Goal: Information Seeking & Learning: Learn about a topic

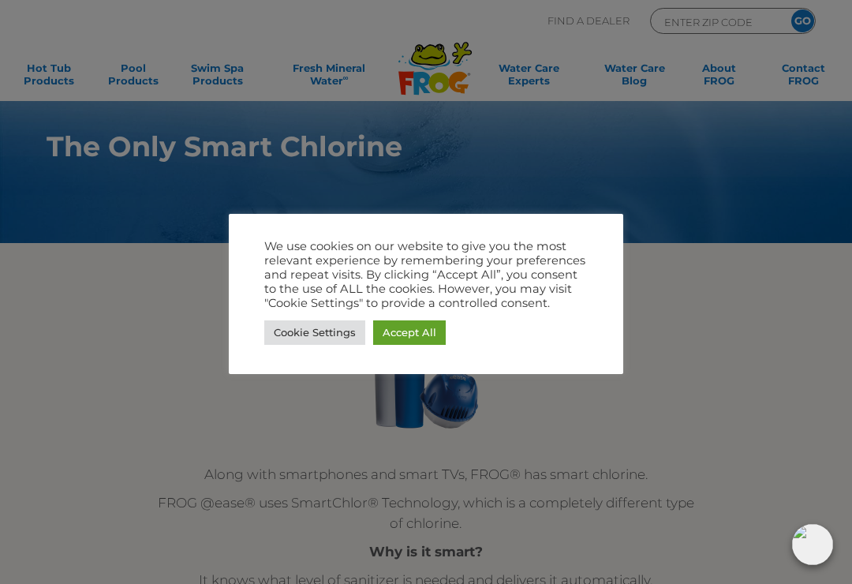
click at [289, 331] on link "Cookie Settings" at bounding box center [314, 332] width 101 height 24
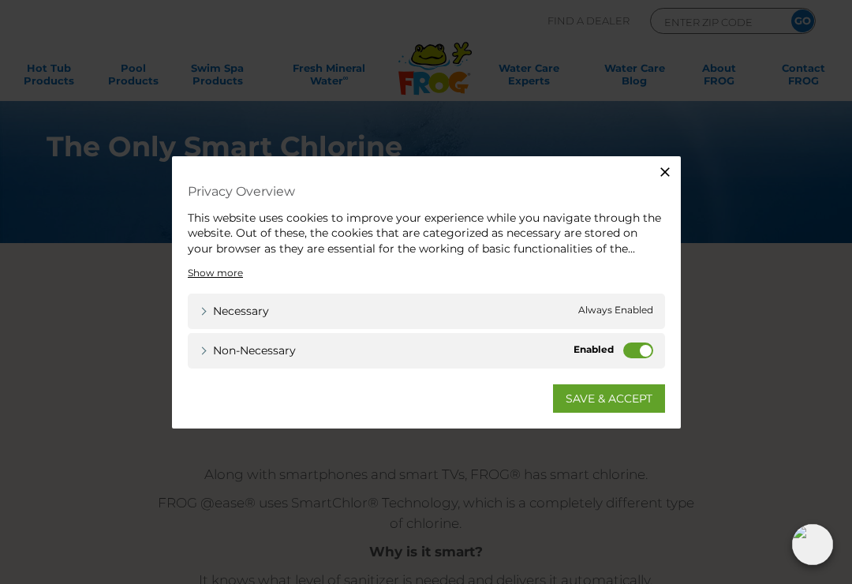
click at [634, 346] on label "Non-necessary" at bounding box center [638, 350] width 30 height 16
click at [0, 0] on input "Non-necessary" at bounding box center [0, 0] width 0 height 0
click at [638, 396] on link "SAVE & ACCEPT" at bounding box center [609, 398] width 112 height 28
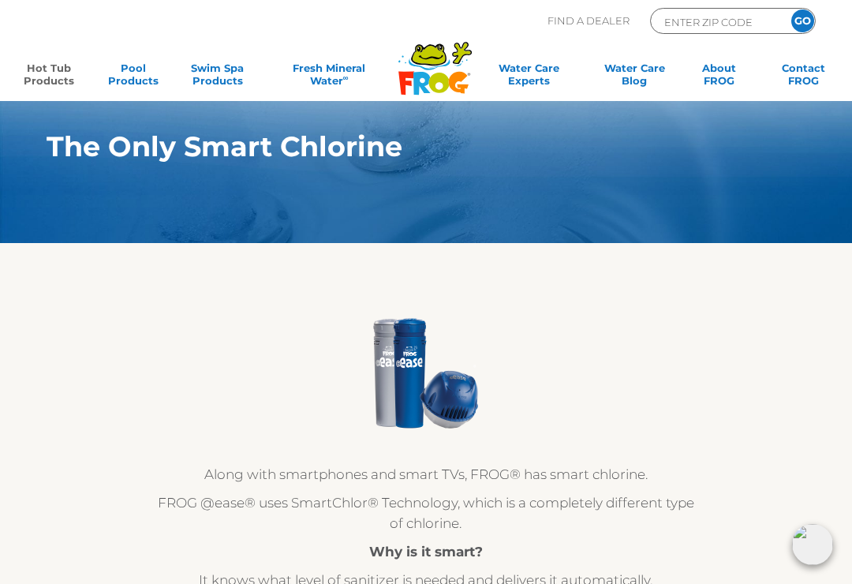
click at [49, 74] on link "Hot Tub Products" at bounding box center [48, 78] width 65 height 32
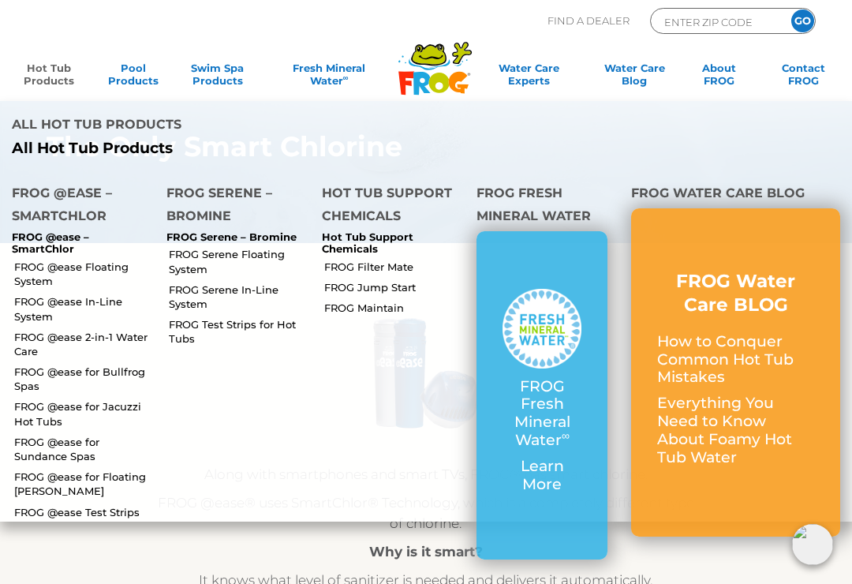
click at [50, 399] on link "FROG @ease for Jacuzzi Hot Tubs" at bounding box center [84, 413] width 140 height 28
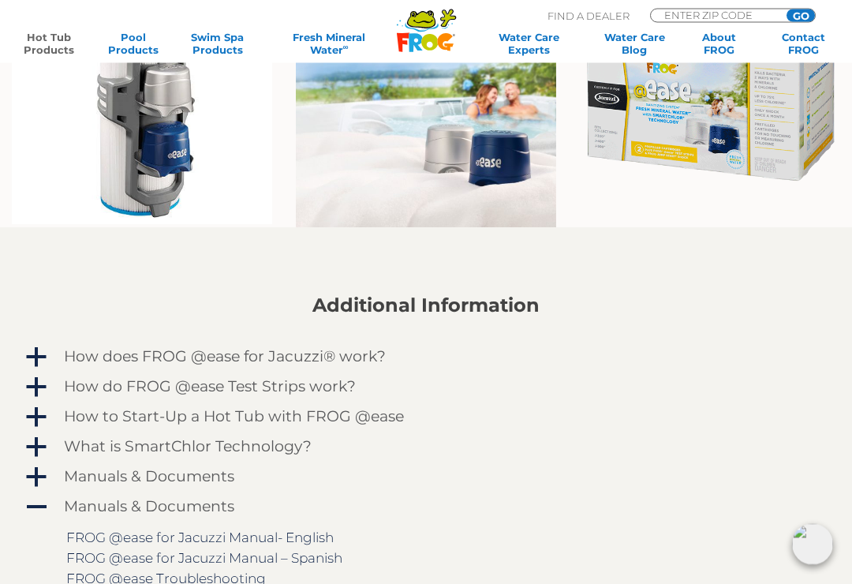
scroll to position [1082, 0]
click at [41, 358] on span "a" at bounding box center [36, 357] width 24 height 24
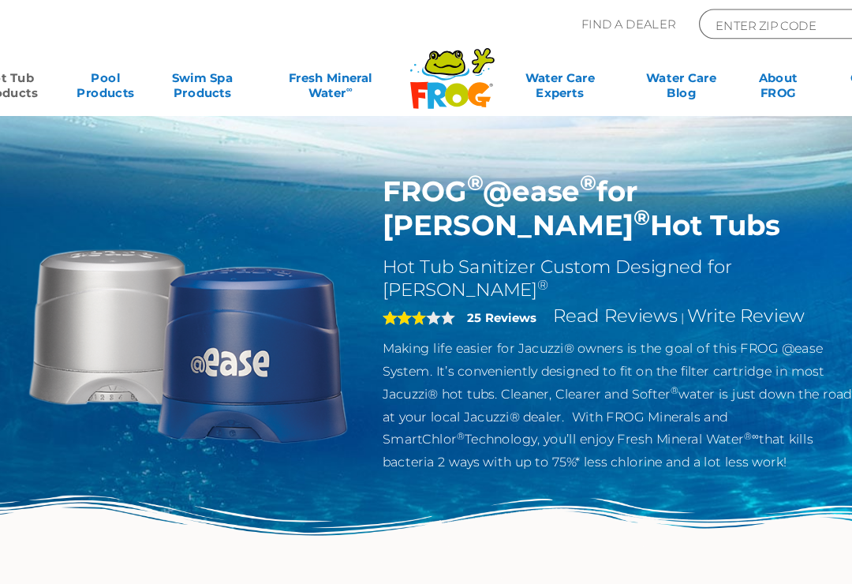
scroll to position [0, 0]
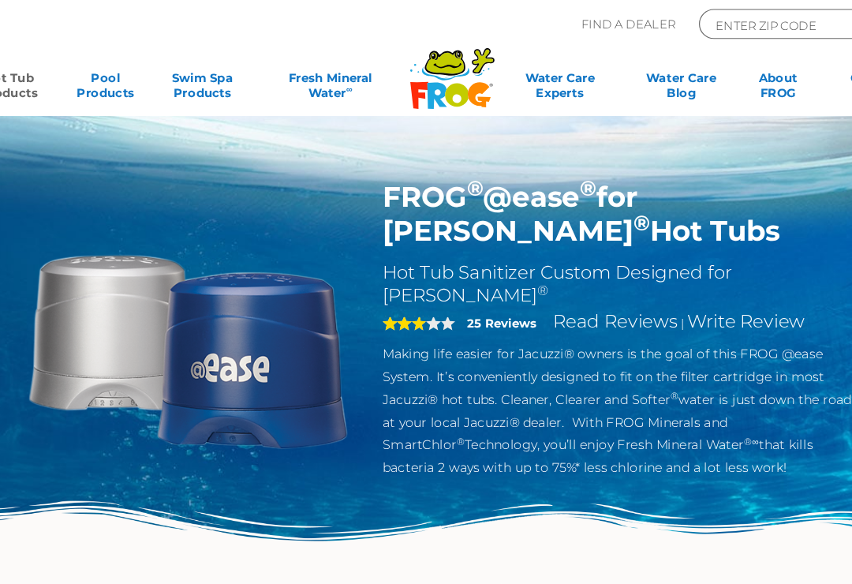
click at [375, 185] on h1 "FROG ® @ease ® for Jacuzzi ® Hot Tubs" at bounding box center [584, 186] width 419 height 60
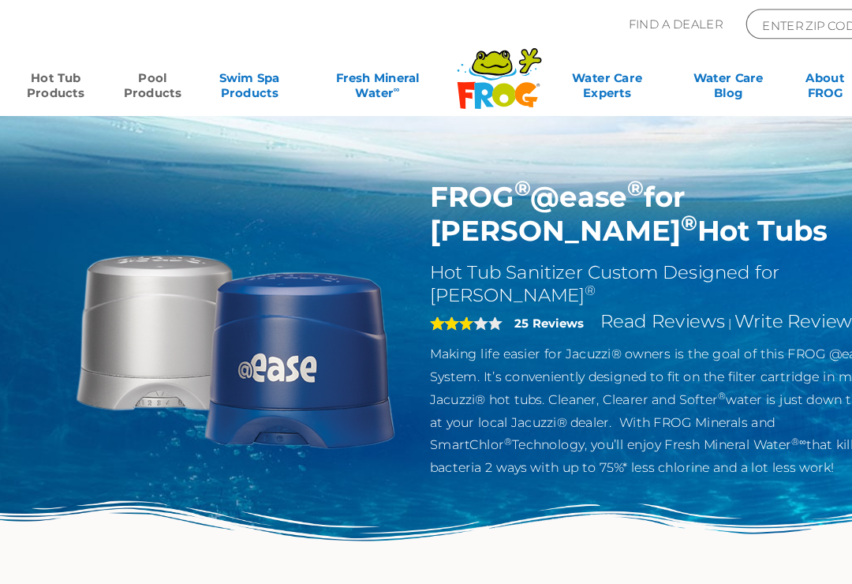
click at [130, 77] on link "Pool Products" at bounding box center [132, 78] width 65 height 32
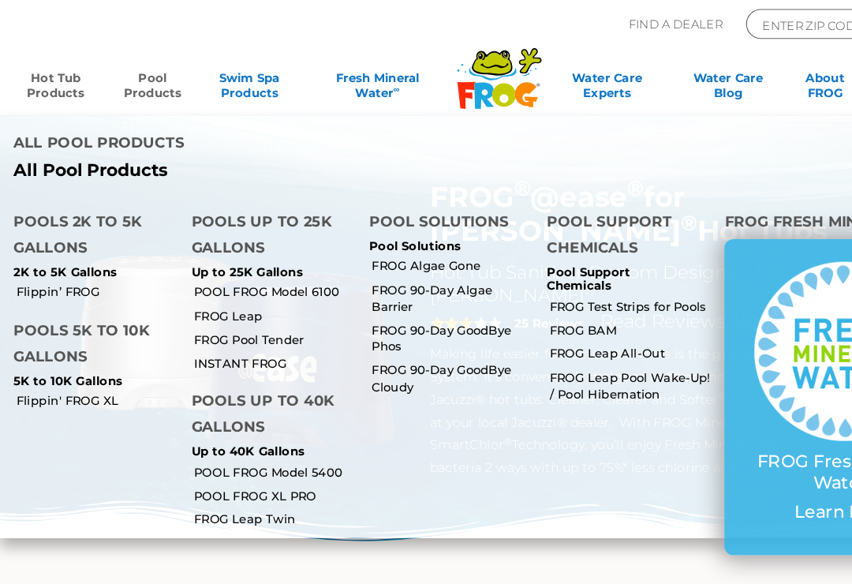
click at [39, 69] on link "Hot Tub Products" at bounding box center [48, 78] width 65 height 32
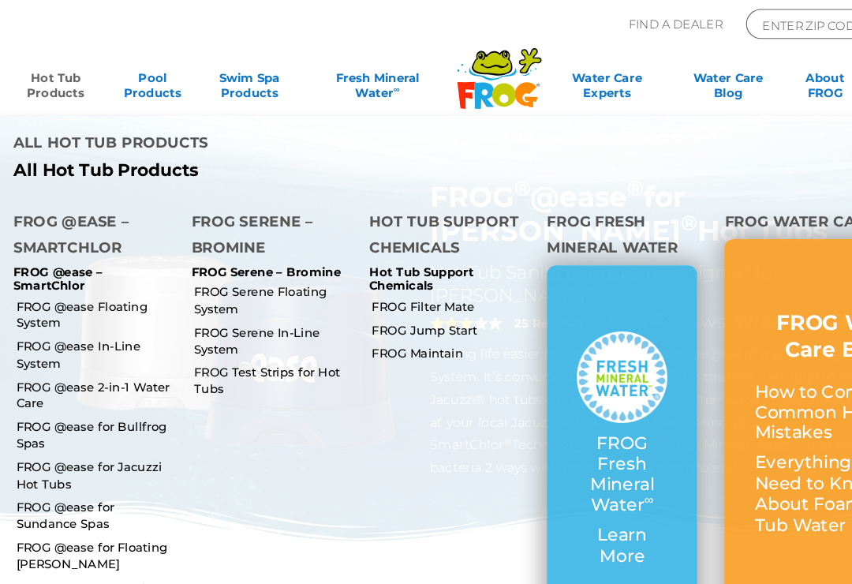
click at [27, 259] on link "FROG @ease Floating System" at bounding box center [84, 273] width 140 height 28
